Goal: Information Seeking & Learning: Learn about a topic

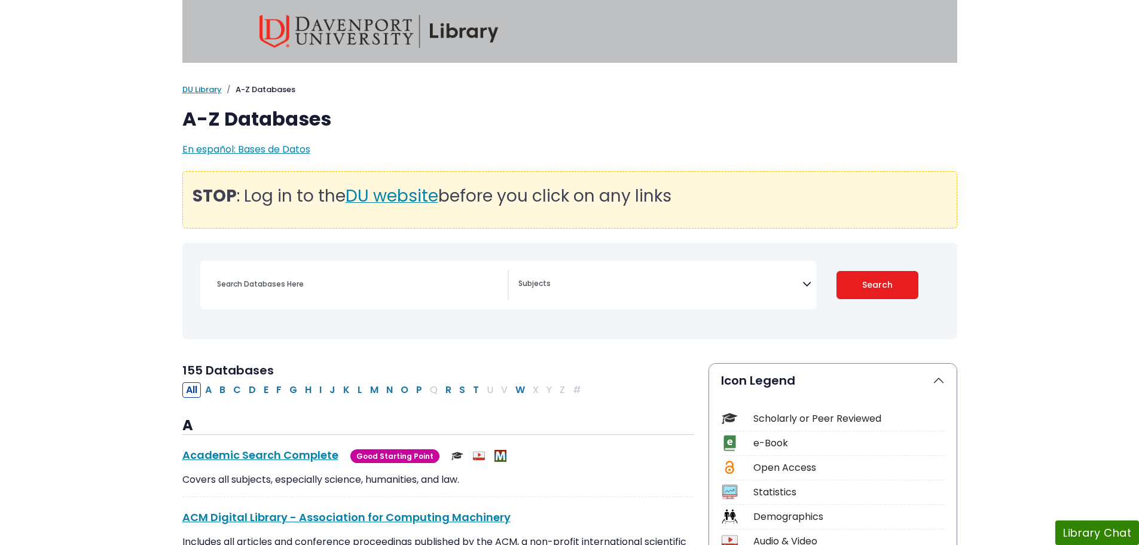
select select "Database Subject Filter"
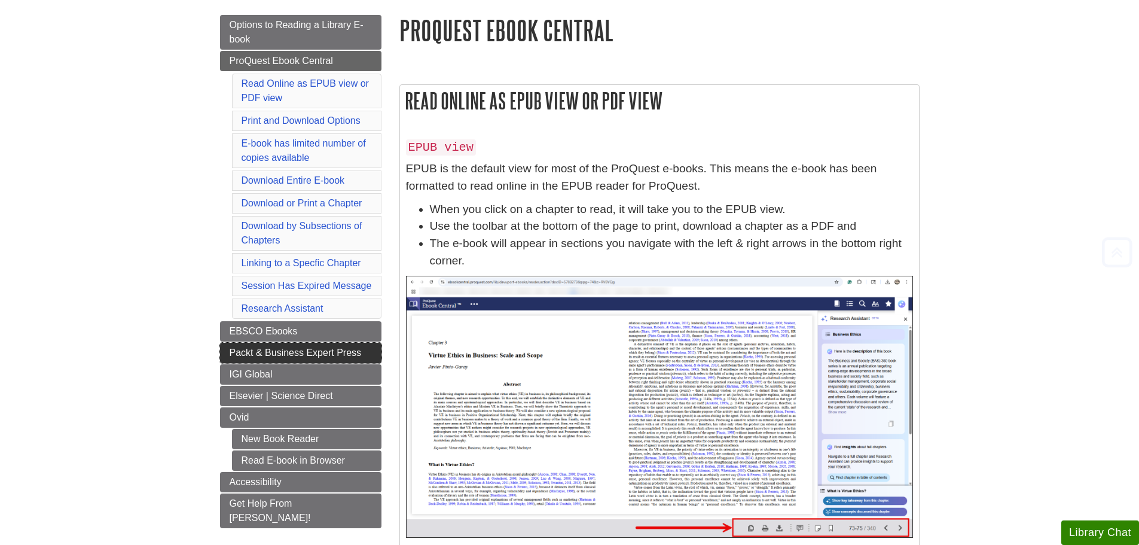
scroll to position [163, 0]
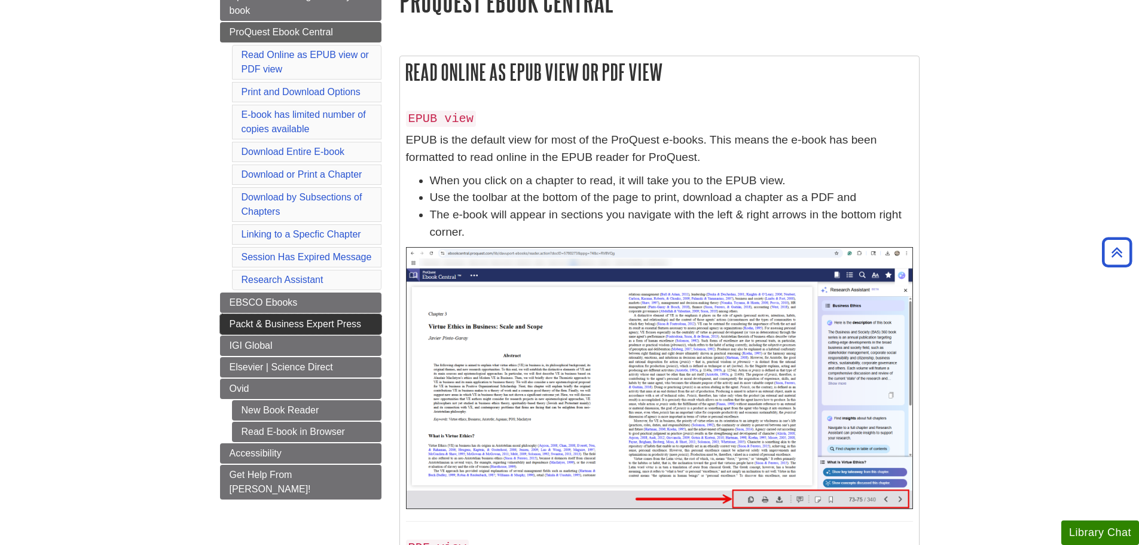
click at [262, 328] on span "Packt & Business Expert Press" at bounding box center [296, 324] width 132 height 10
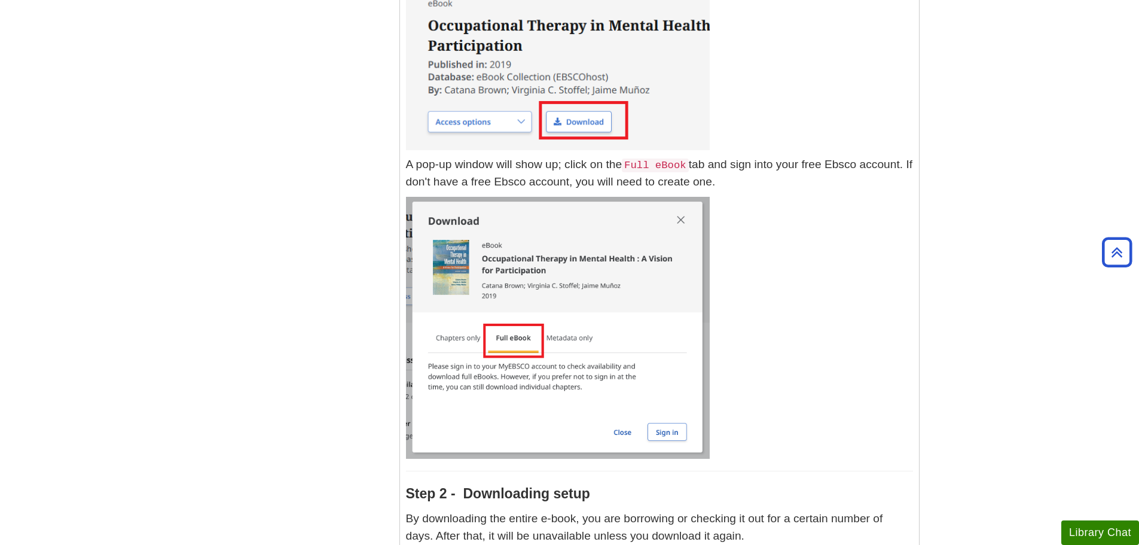
scroll to position [1228, 0]
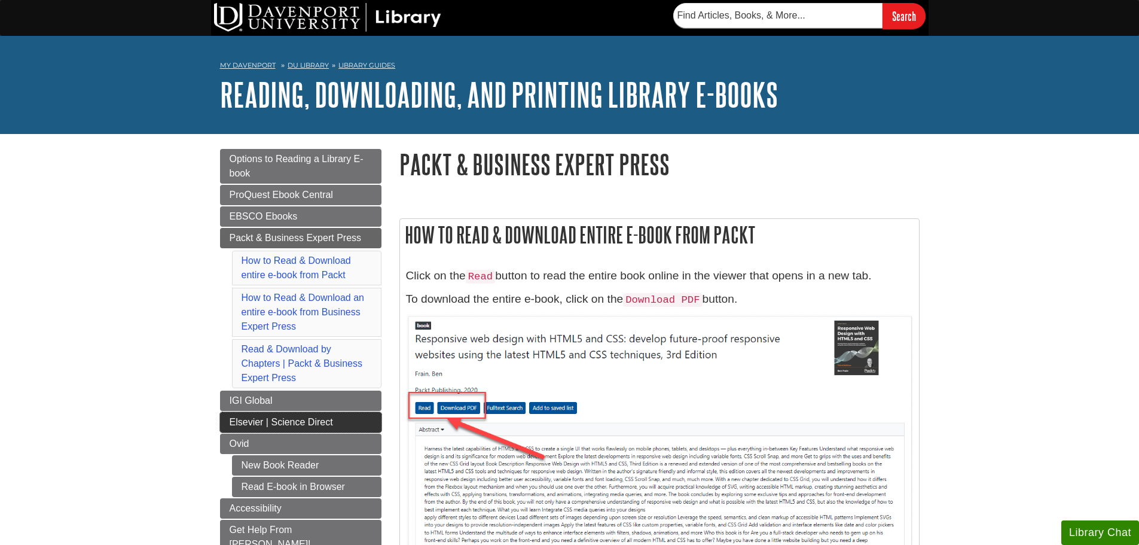
click at [329, 424] on span "Elsevier | Science Direct" at bounding box center [281, 422] width 103 height 10
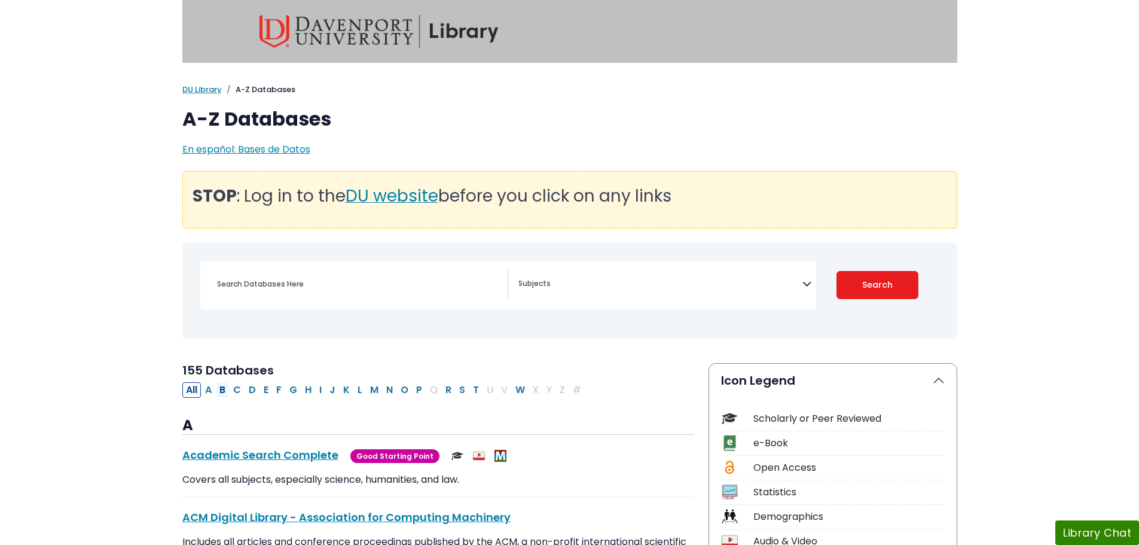
click at [224, 388] on button "B" at bounding box center [222, 390] width 13 height 16
select select "Database Subject Filter"
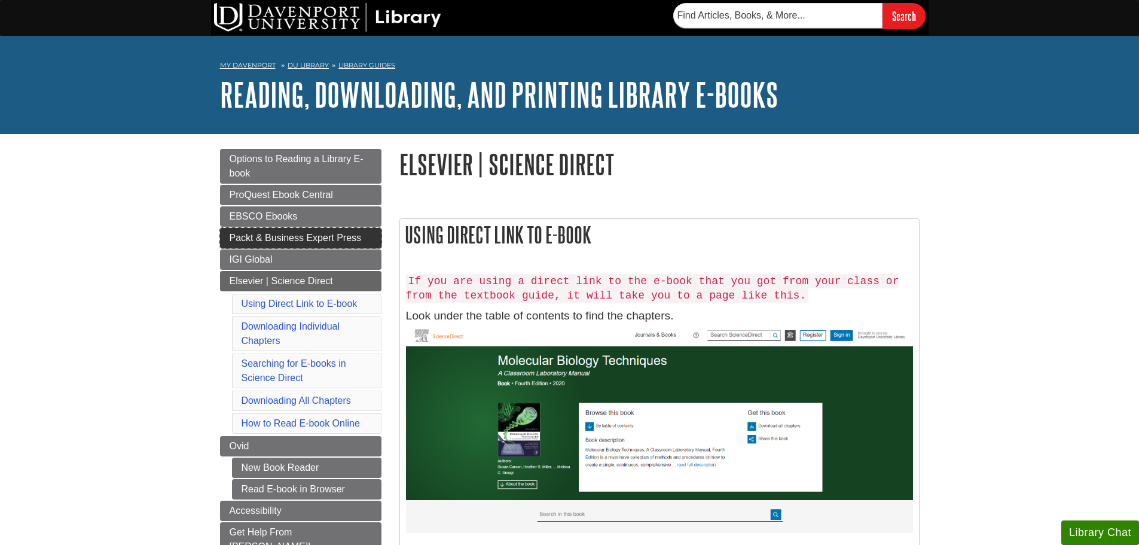
click at [318, 233] on span "Packt & Business Expert Press" at bounding box center [296, 238] width 132 height 10
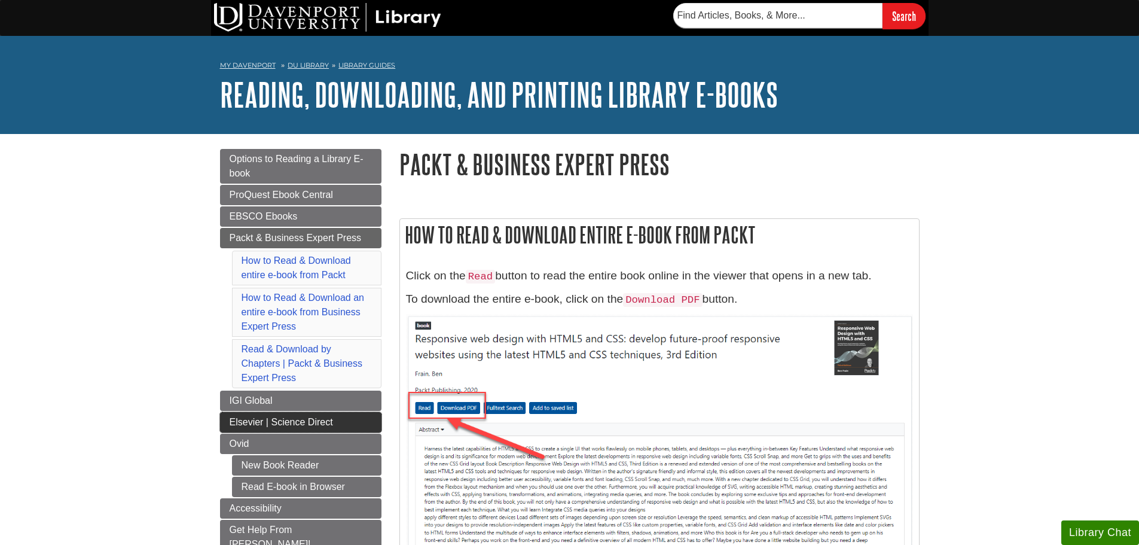
click at [322, 421] on span "Elsevier | Science Direct" at bounding box center [281, 422] width 103 height 10
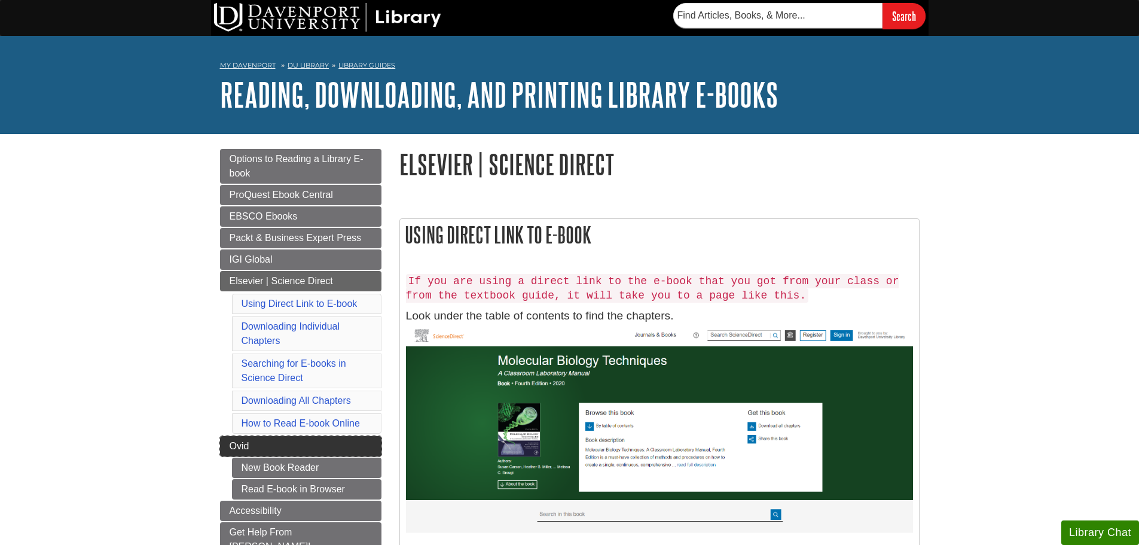
click at [258, 447] on link "Ovid" at bounding box center [300, 446] width 161 height 20
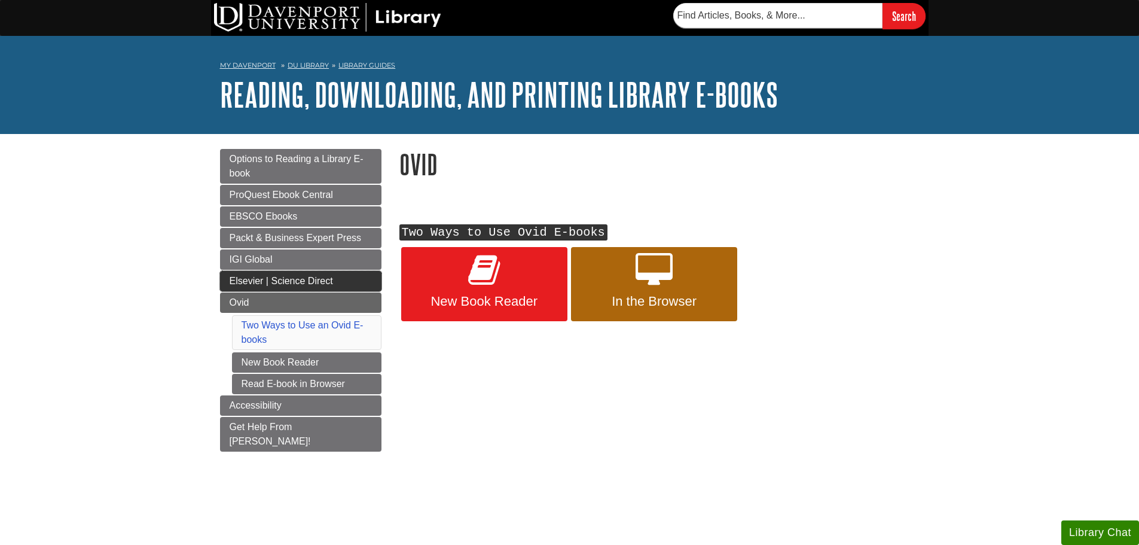
click at [255, 281] on span "Elsevier | Science Direct" at bounding box center [281, 281] width 103 height 10
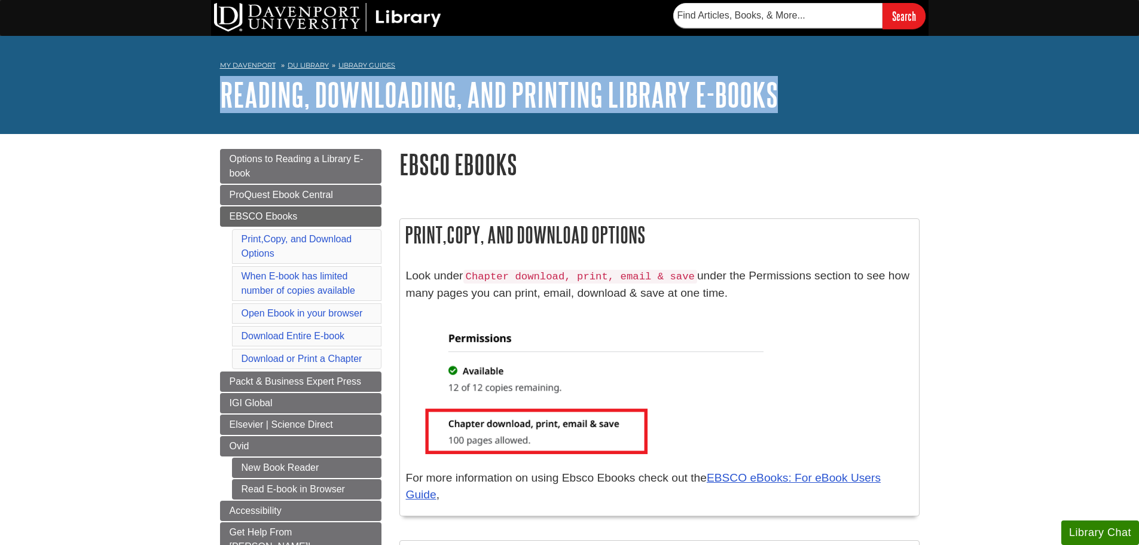
drag, startPoint x: 198, startPoint y: 97, endPoint x: 812, endPoint y: 103, distance: 614.3
click at [812, 103] on div "My [PERSON_NAME][GEOGRAPHIC_DATA] Library Guides Reading, Downloading, and Prin…" at bounding box center [569, 85] width 1139 height 98
click at [827, 115] on div "My [PERSON_NAME][GEOGRAPHIC_DATA] Library Guides Reading, Downloading, and Prin…" at bounding box center [569, 85] width 1139 height 98
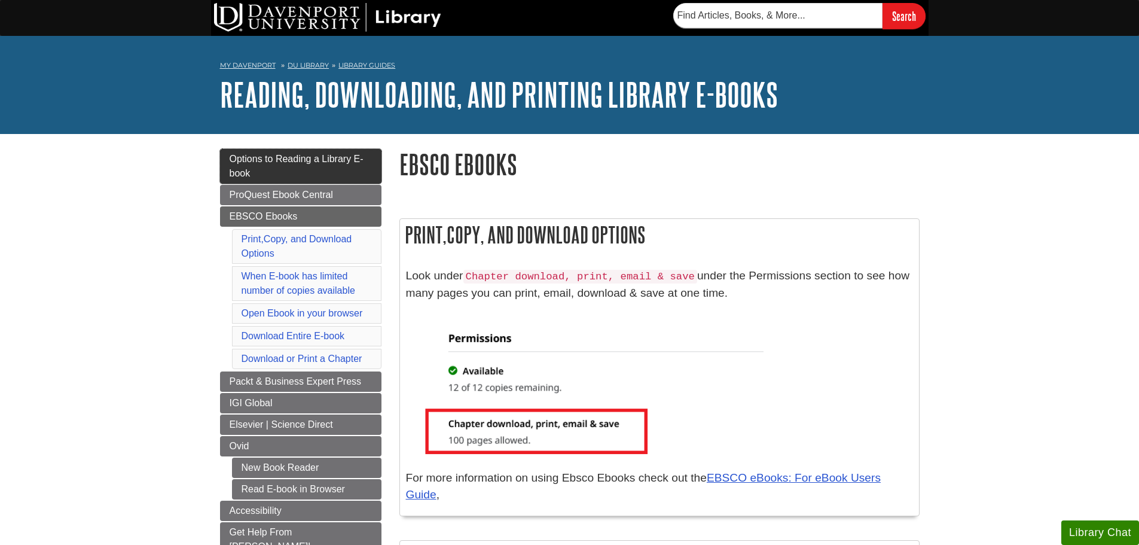
click at [352, 167] on link "Options to Reading a Library E-book" at bounding box center [300, 166] width 161 height 35
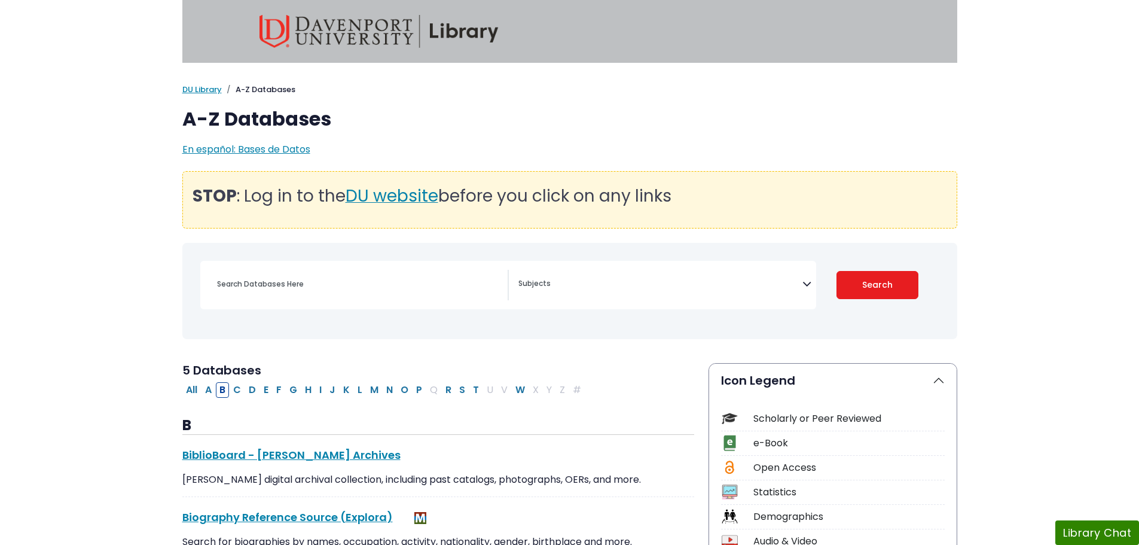
select select "Database Subject Filter"
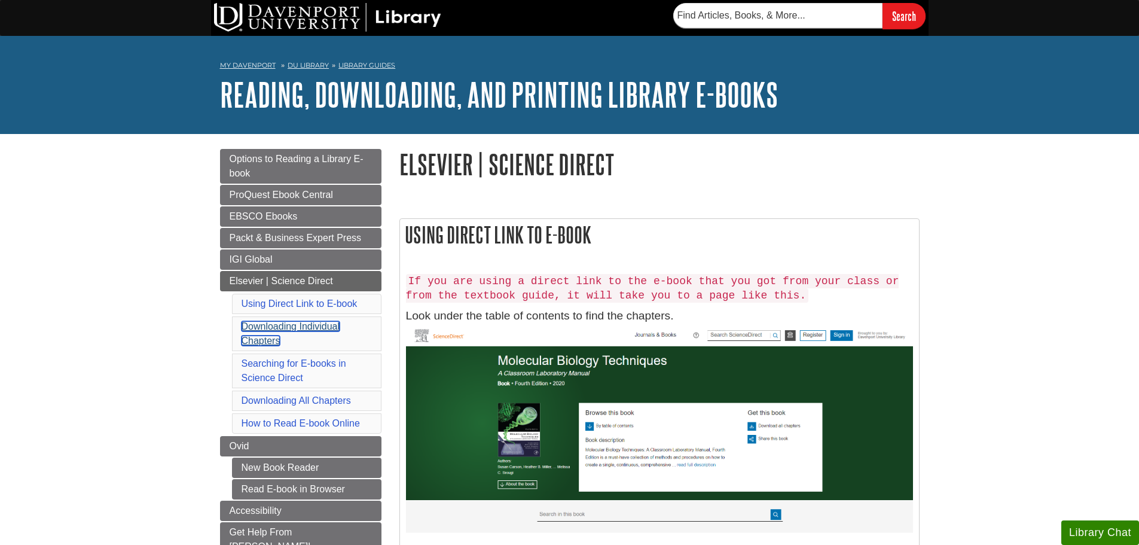
click at [321, 324] on link "Downloading Individual Chapters" at bounding box center [291, 333] width 99 height 25
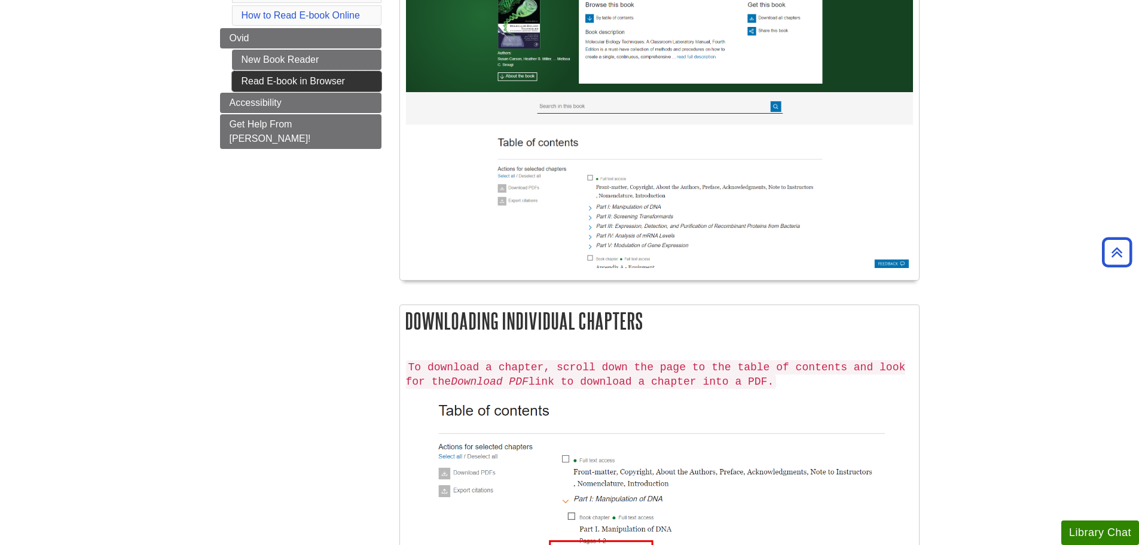
scroll to position [173, 0]
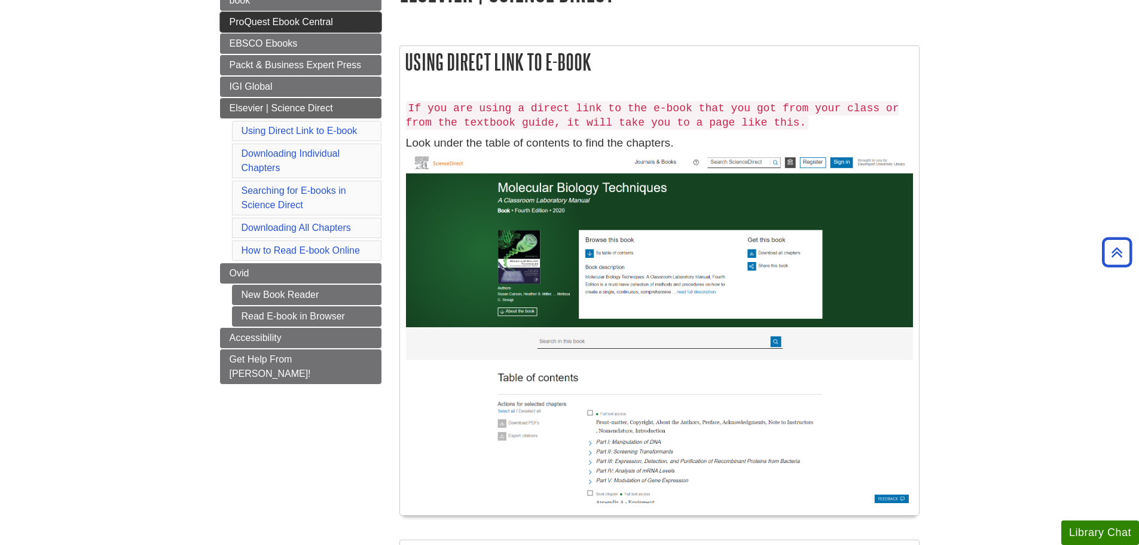
click at [288, 17] on span "ProQuest Ebook Central" at bounding box center [281, 22] width 103 height 10
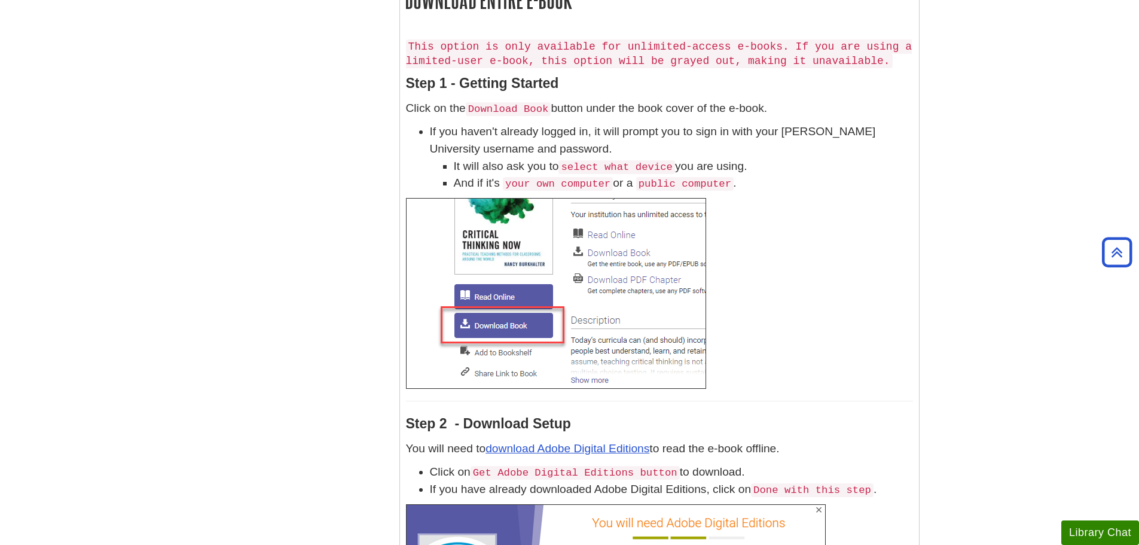
scroll to position [2256, 0]
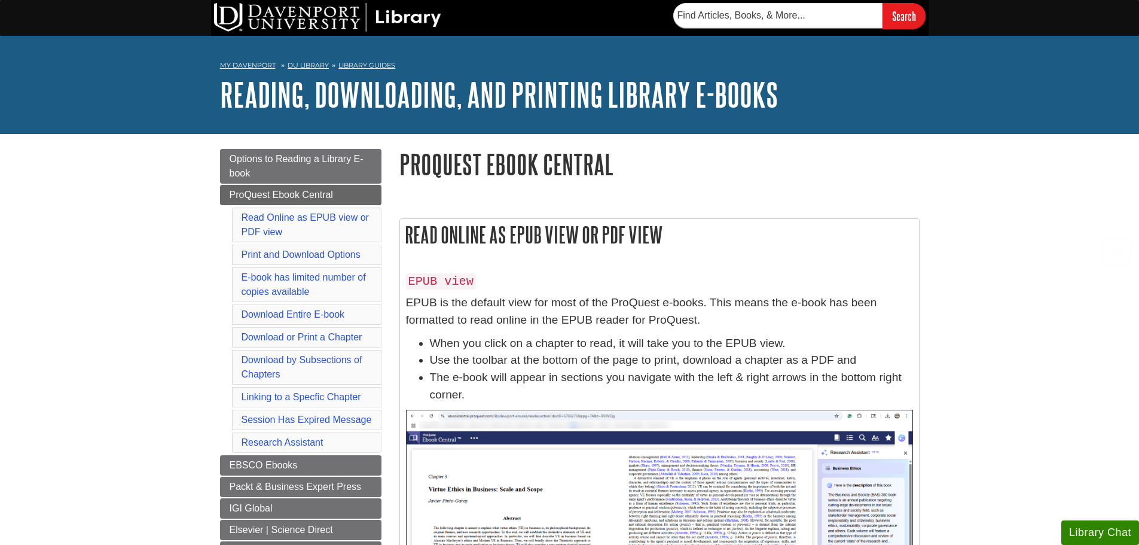
scroll to position [4465, 0]
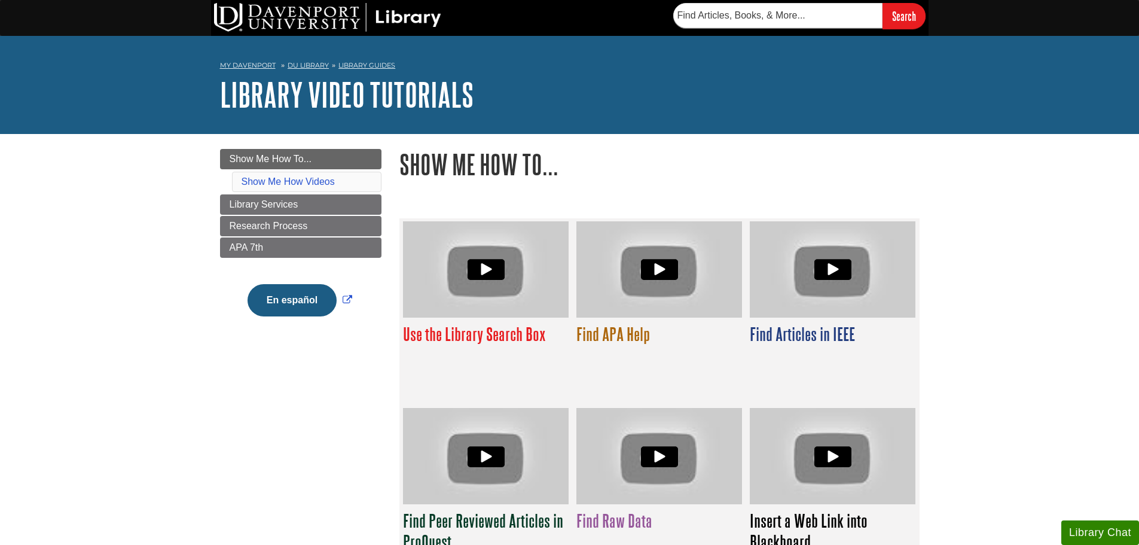
scroll to position [150, 0]
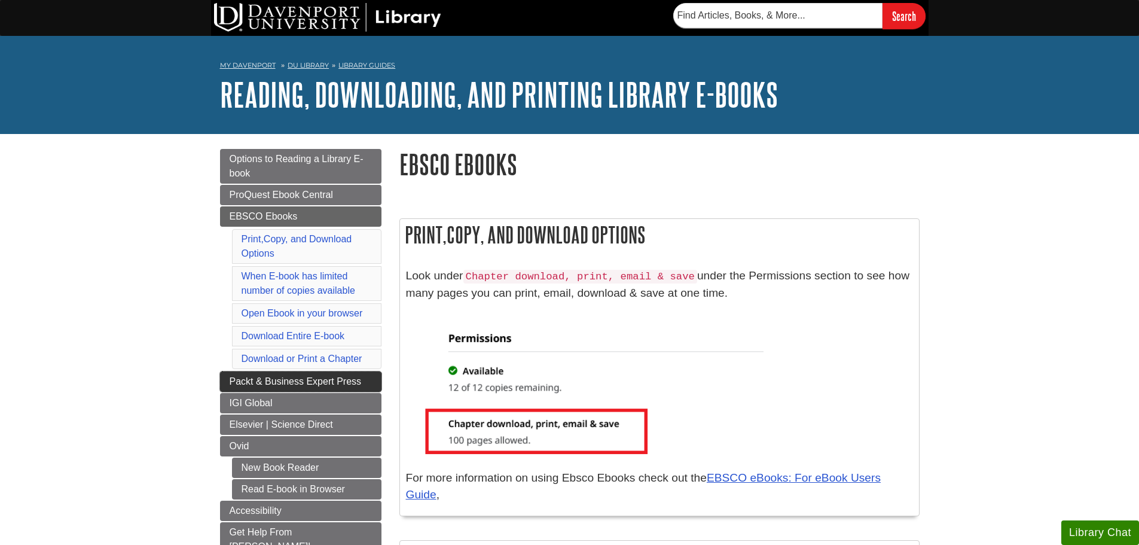
click at [279, 380] on span "Packt & Business Expert Press" at bounding box center [296, 381] width 132 height 10
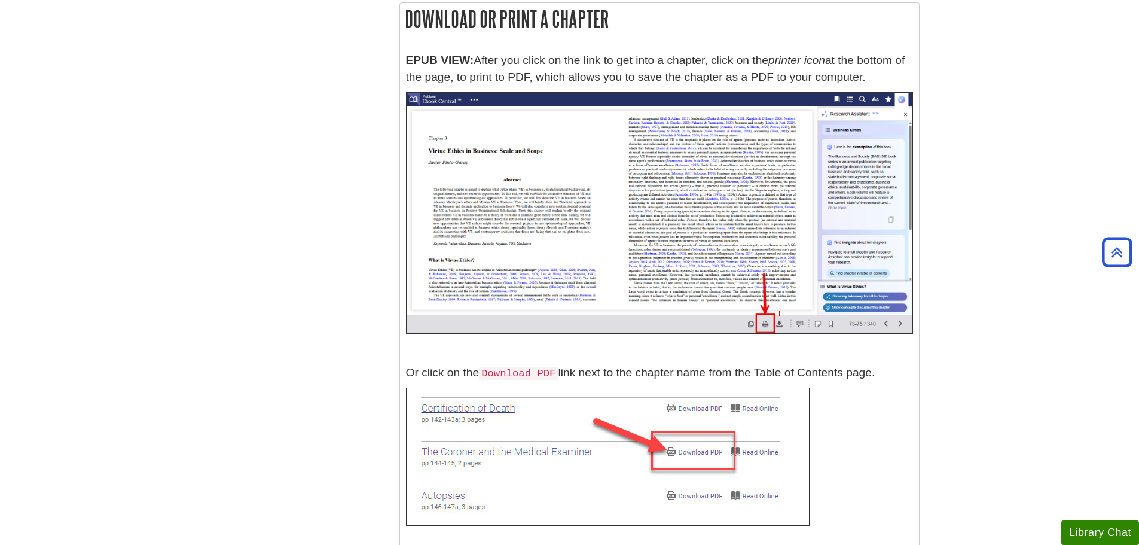
scroll to position [3632, 0]
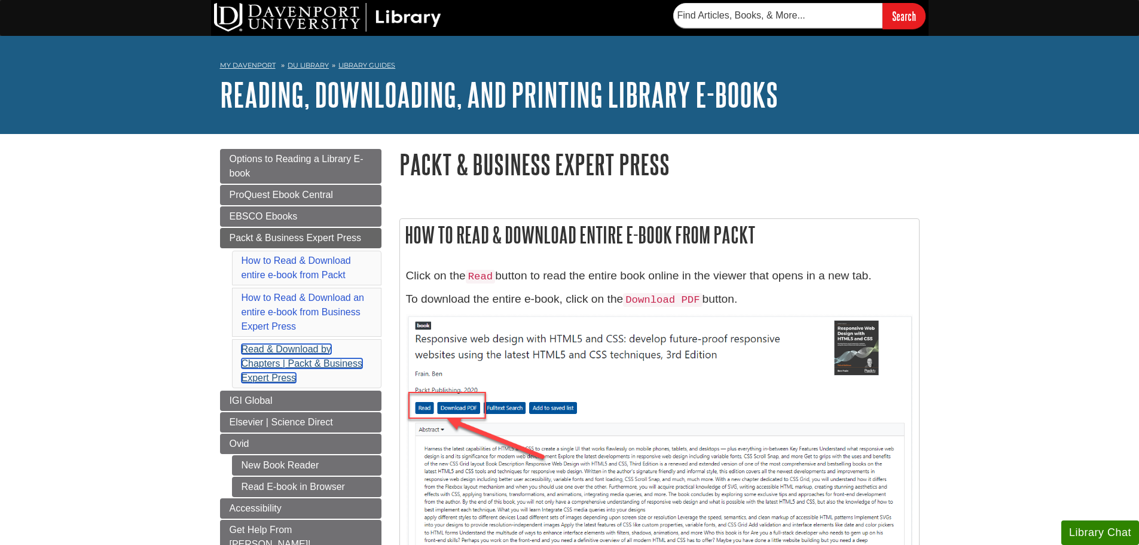
click at [273, 361] on link "Read & Download by Chapters | Packt & Business Expert Press" at bounding box center [302, 363] width 121 height 39
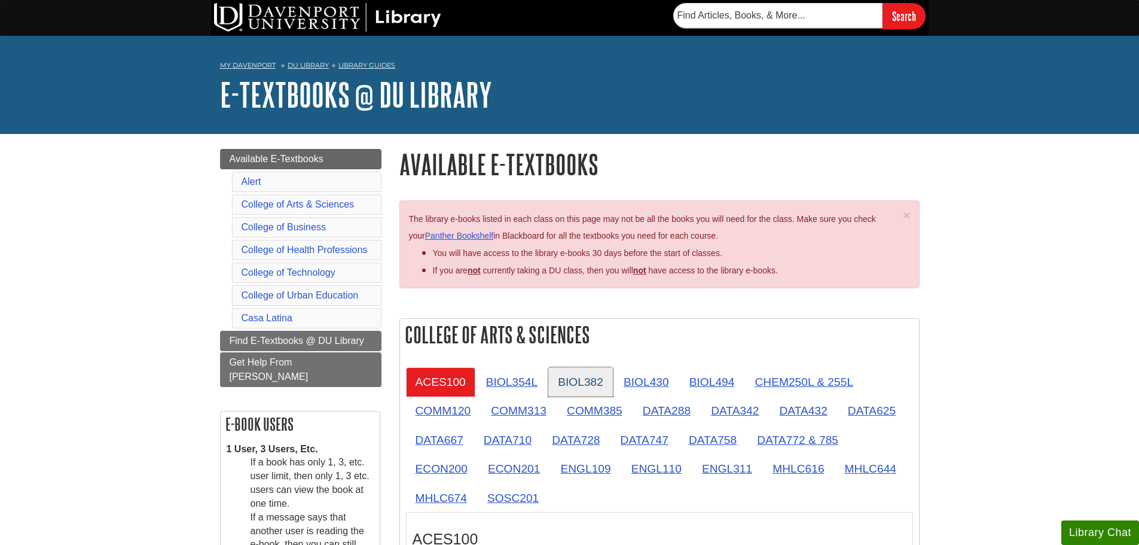
click at [607, 391] on link "BIOL382" at bounding box center [580, 381] width 65 height 29
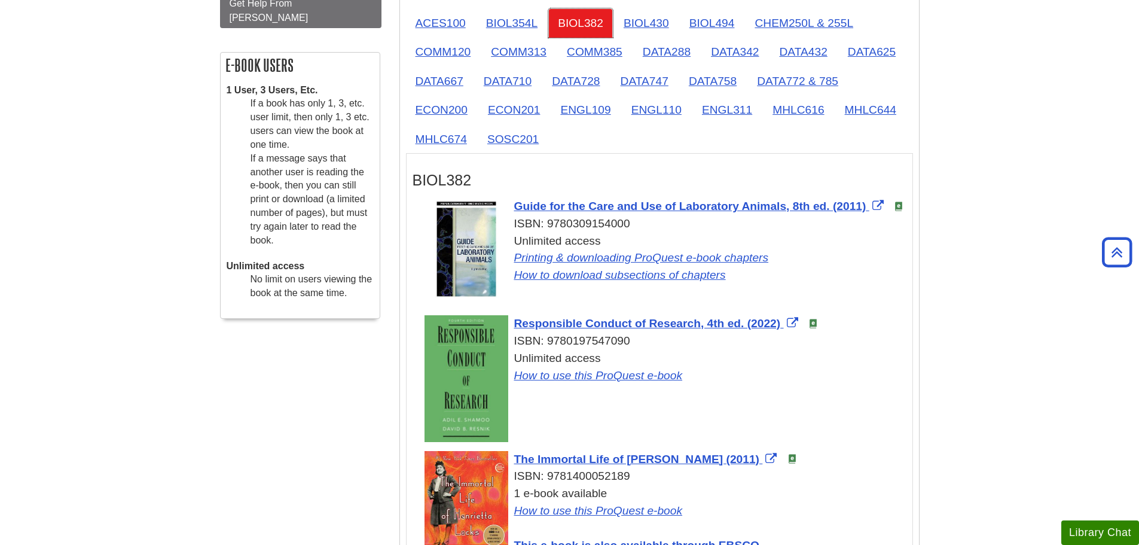
scroll to position [538, 0]
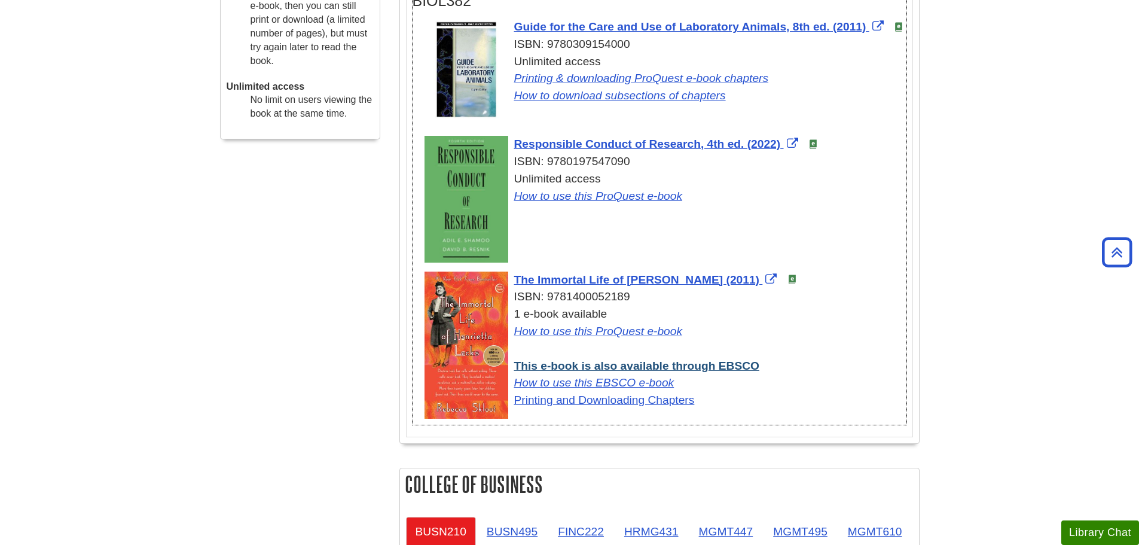
click at [609, 367] on link "This e-book is also available through EBSCO" at bounding box center [636, 365] width 245 height 13
click at [721, 368] on link "This e-book is also available through EBSCO" at bounding box center [636, 365] width 245 height 13
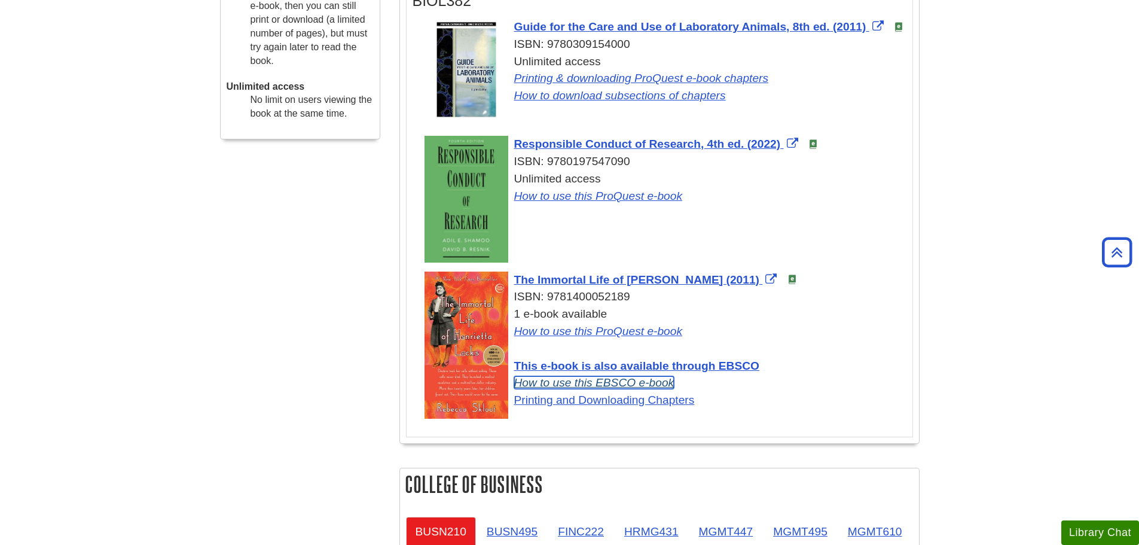
click at [655, 383] on link "How to use this EBSCO e-book" at bounding box center [594, 382] width 160 height 13
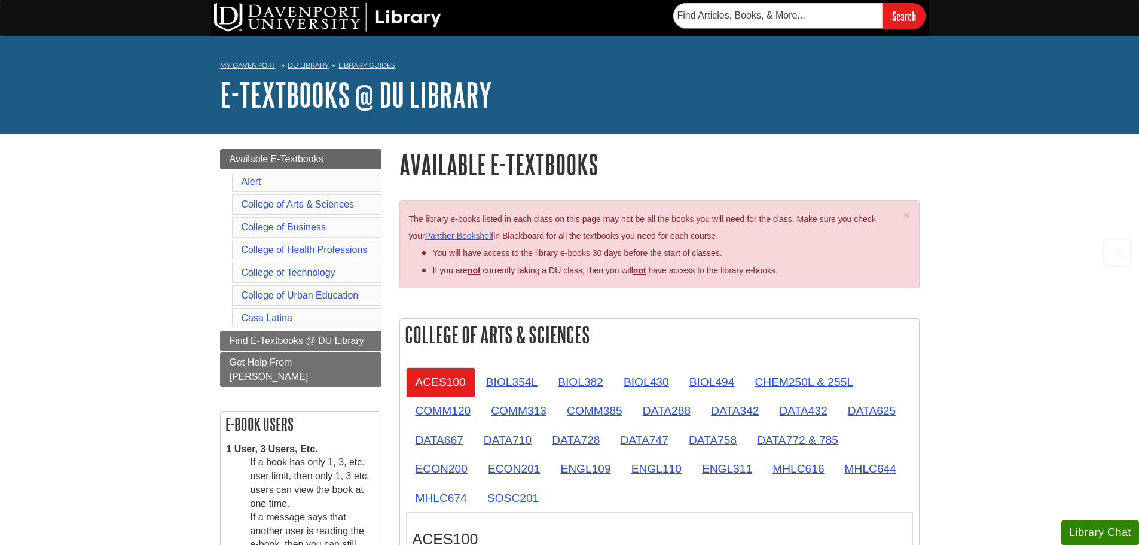
scroll to position [482, 0]
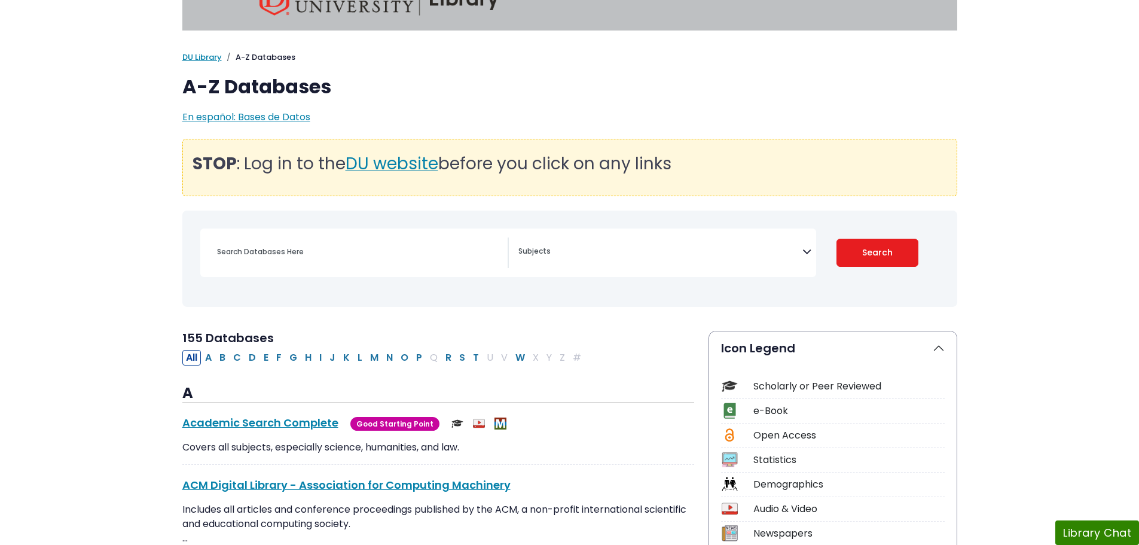
scroll to position [60, 0]
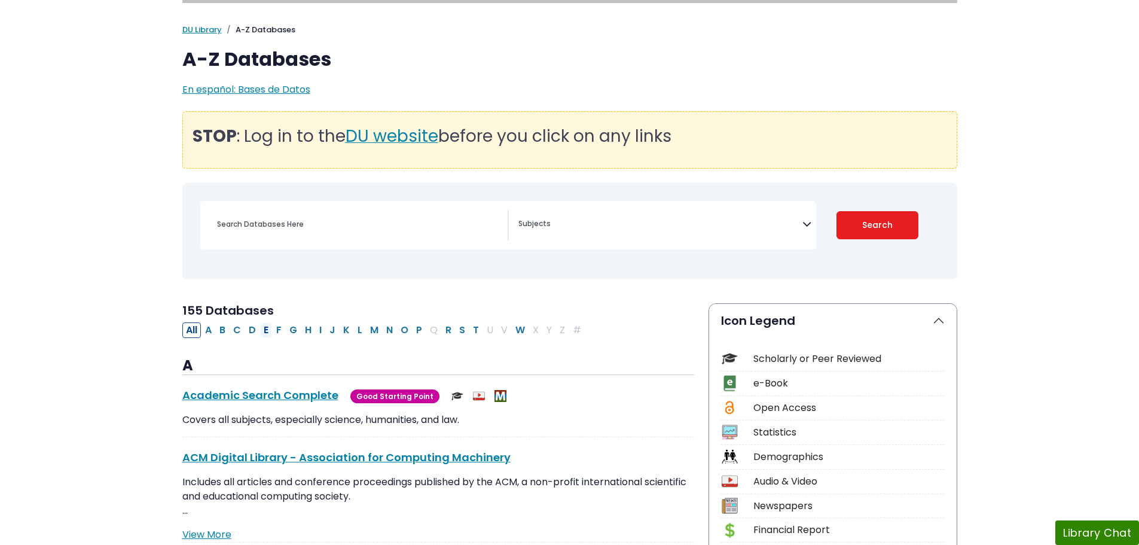
click at [264, 328] on button "E" at bounding box center [266, 330] width 12 height 16
select select "Database Subject Filter"
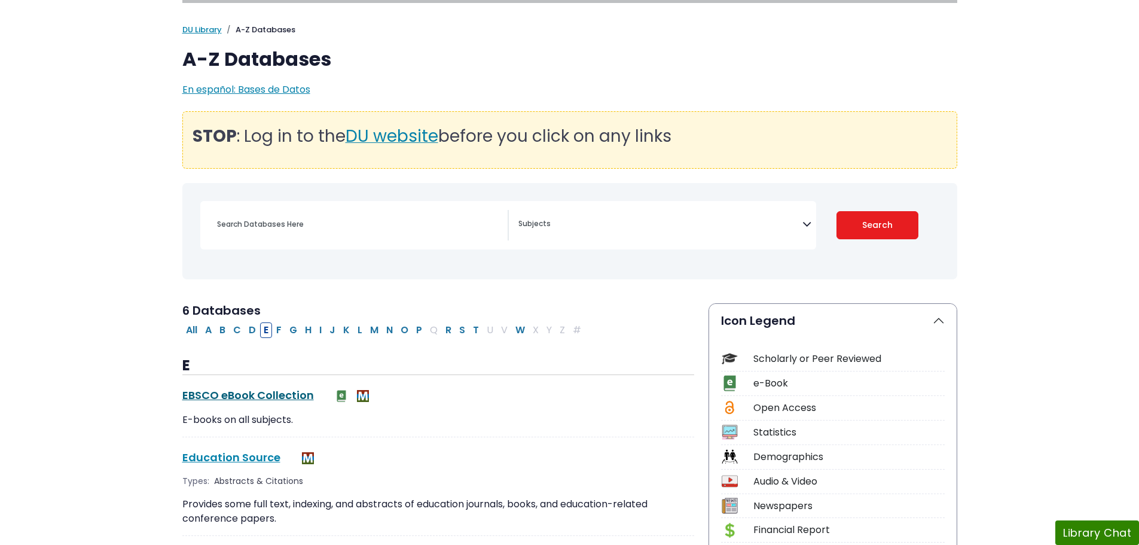
click at [252, 397] on link "EBSCO eBook Collection This link opens in a new window" at bounding box center [248, 395] width 132 height 15
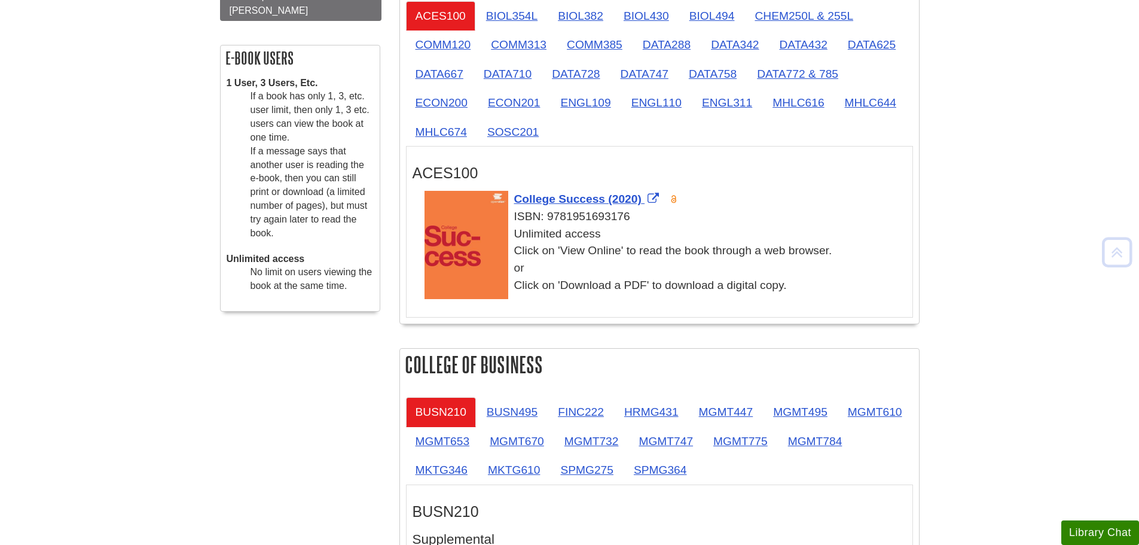
scroll to position [361, 0]
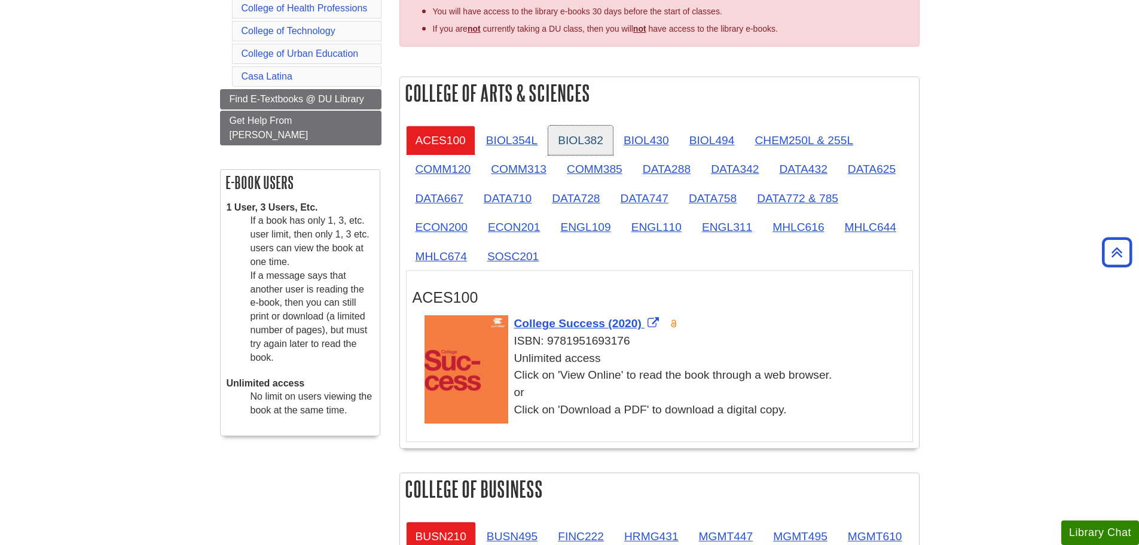
click at [580, 136] on link "BIOL382" at bounding box center [580, 140] width 65 height 29
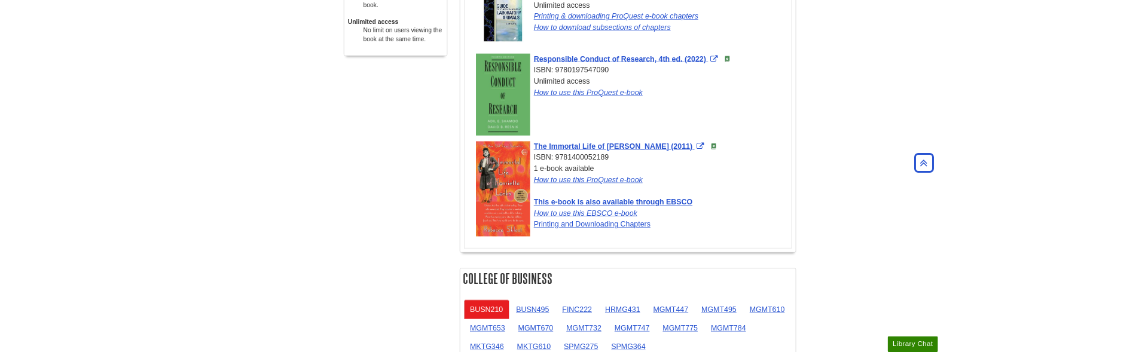
scroll to position [601, 0]
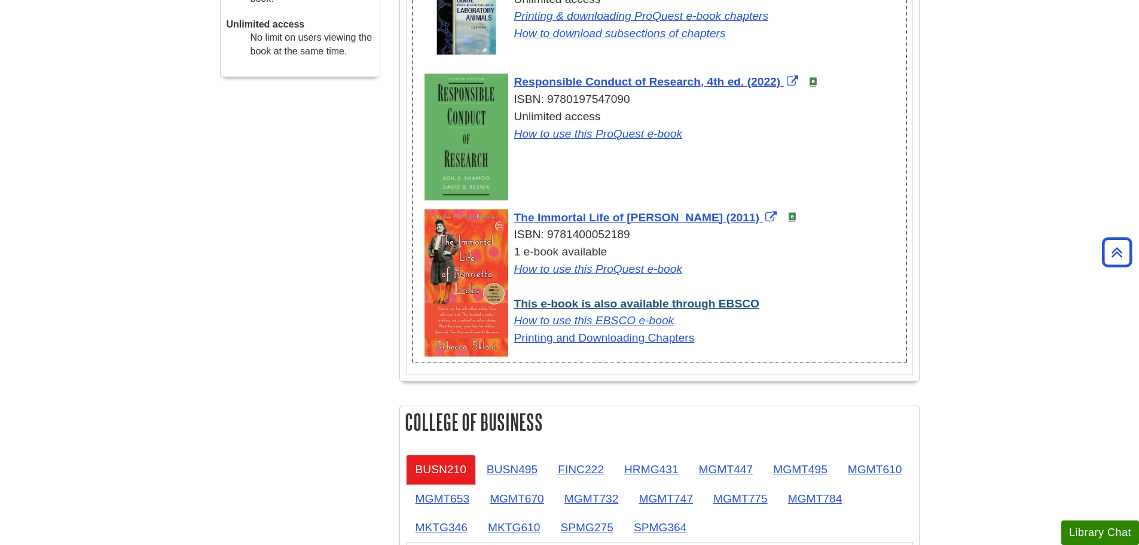
click at [596, 304] on link "This e-book is also available through EBSCO" at bounding box center [636, 303] width 245 height 13
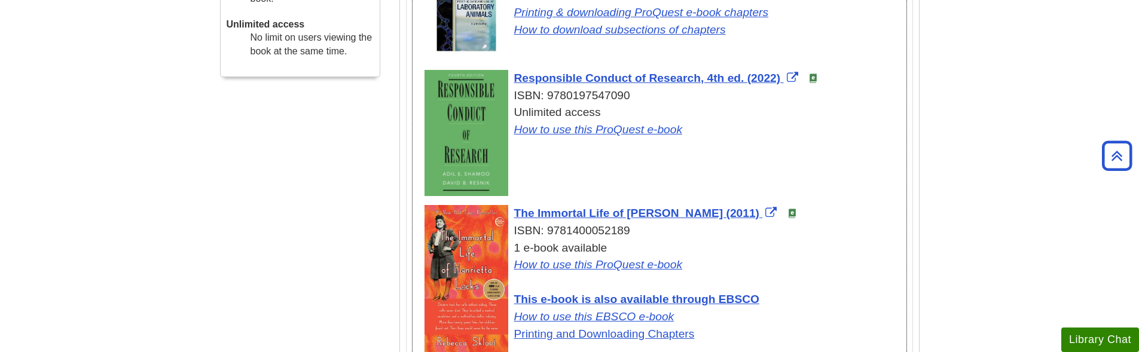
click at [819, 278] on div "1 e-book available How to use this ProQuest e-book This e-book is also availabl…" at bounding box center [666, 291] width 482 height 103
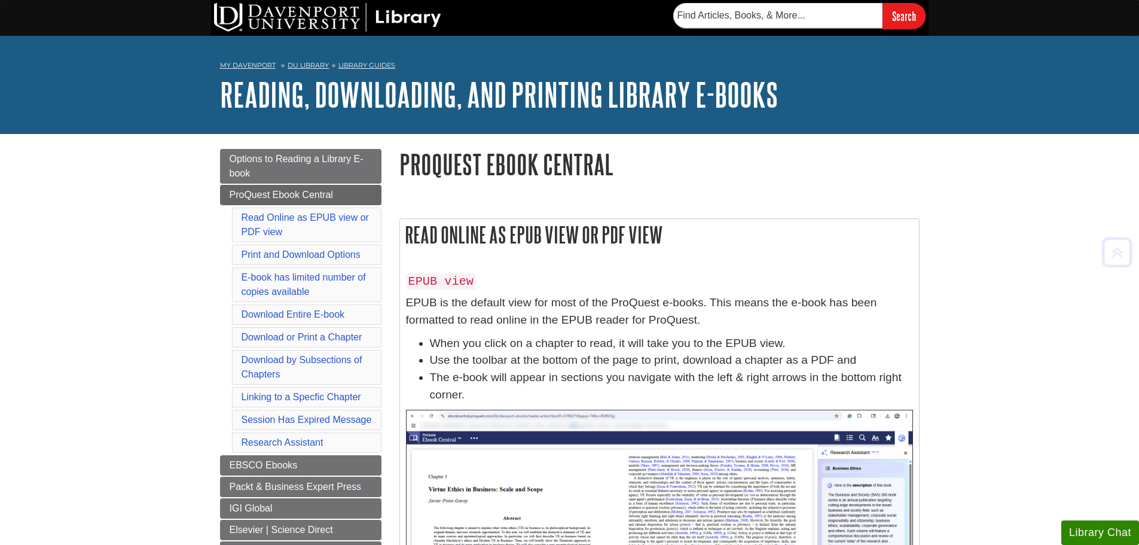
scroll to position [3632, 0]
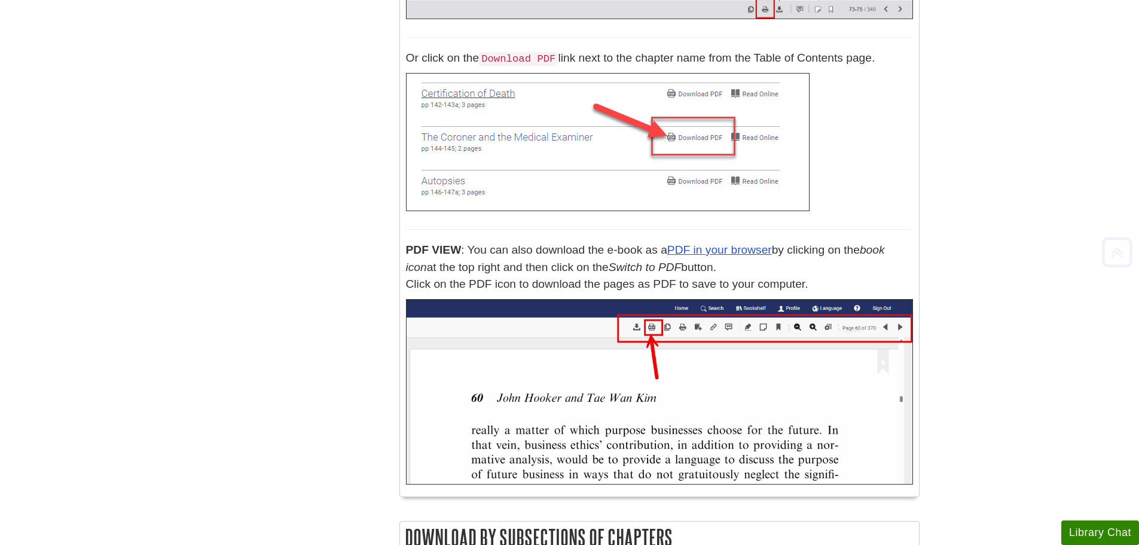
scroll to position [3947, 0]
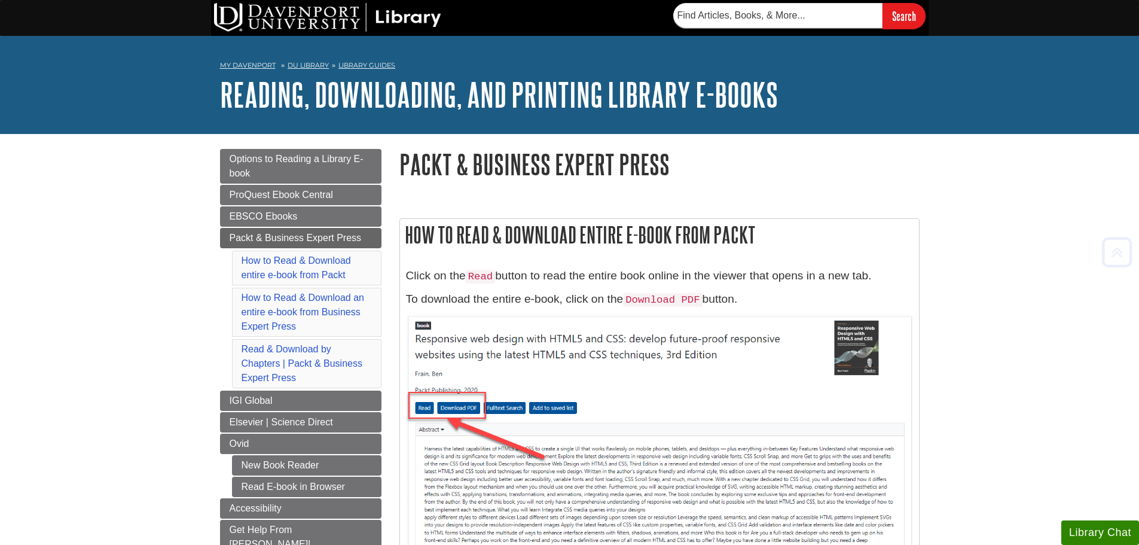
scroll to position [883, 0]
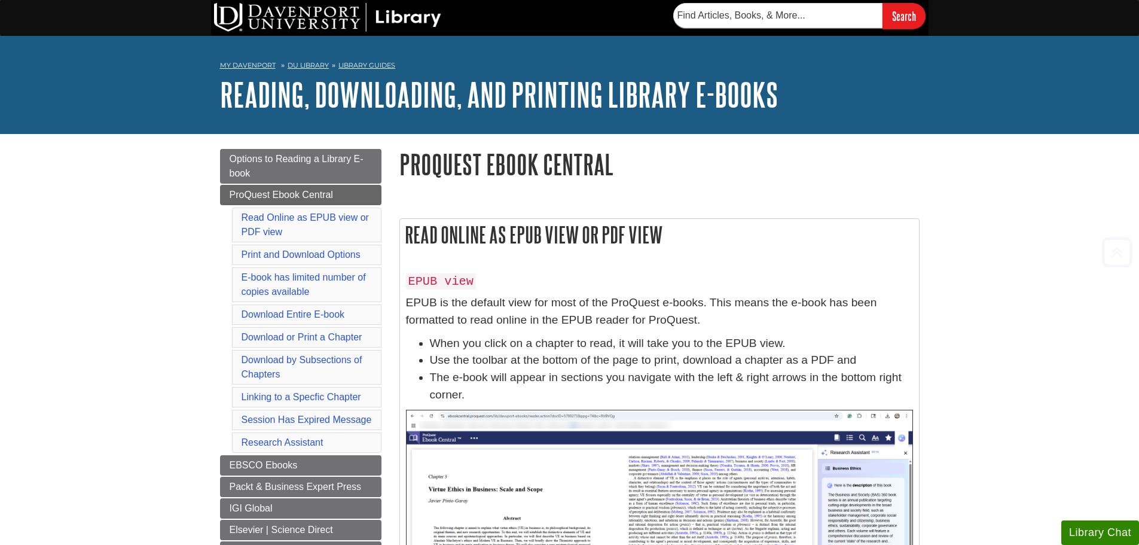
scroll to position [3632, 0]
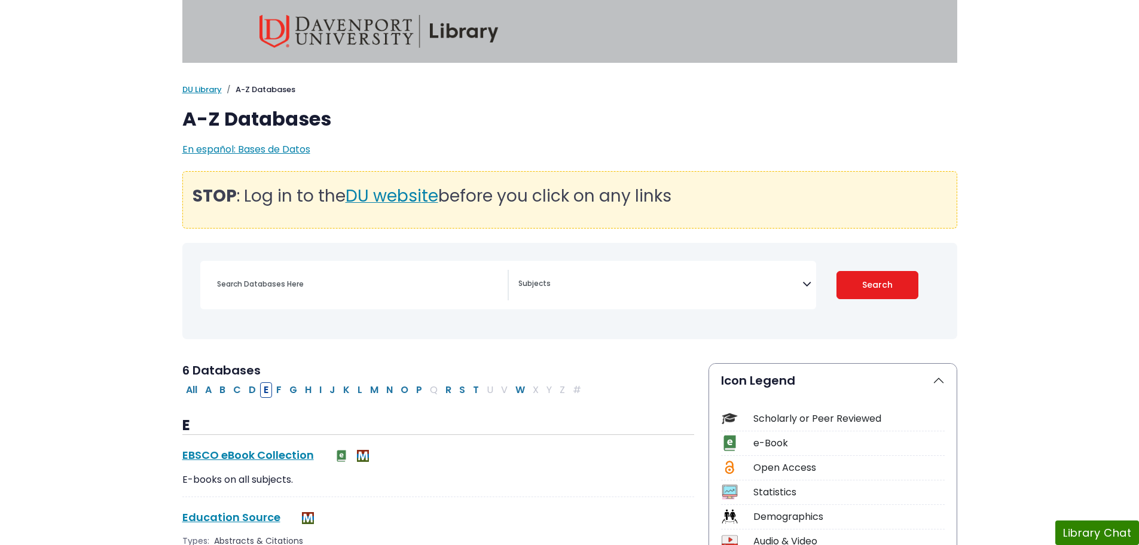
select select "Database Subject Filter"
